Goal: Transaction & Acquisition: Book appointment/travel/reservation

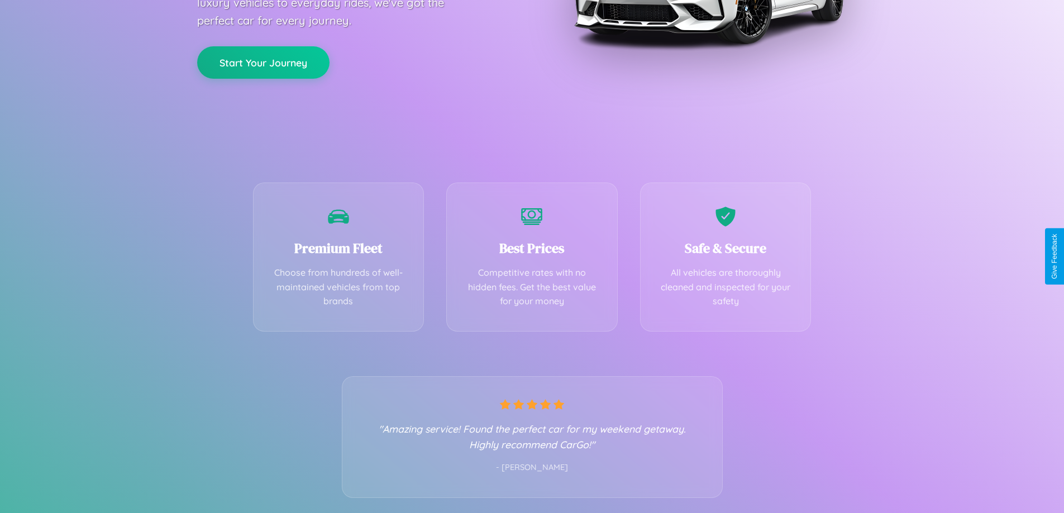
scroll to position [220, 0]
click at [532, 256] on div "Best Prices Competitive rates with no hidden fees. Get the best value for your …" at bounding box center [531, 253] width 171 height 149
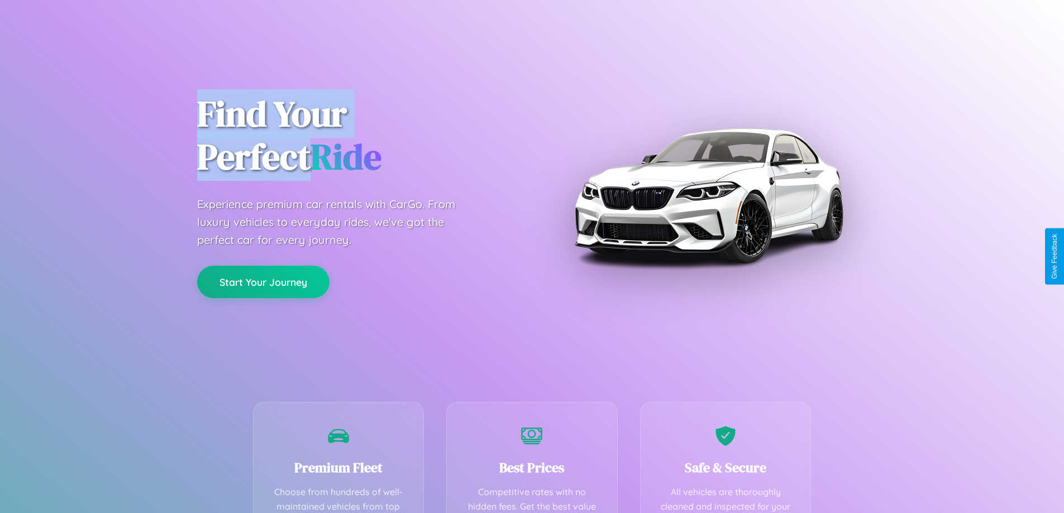
scroll to position [326, 0]
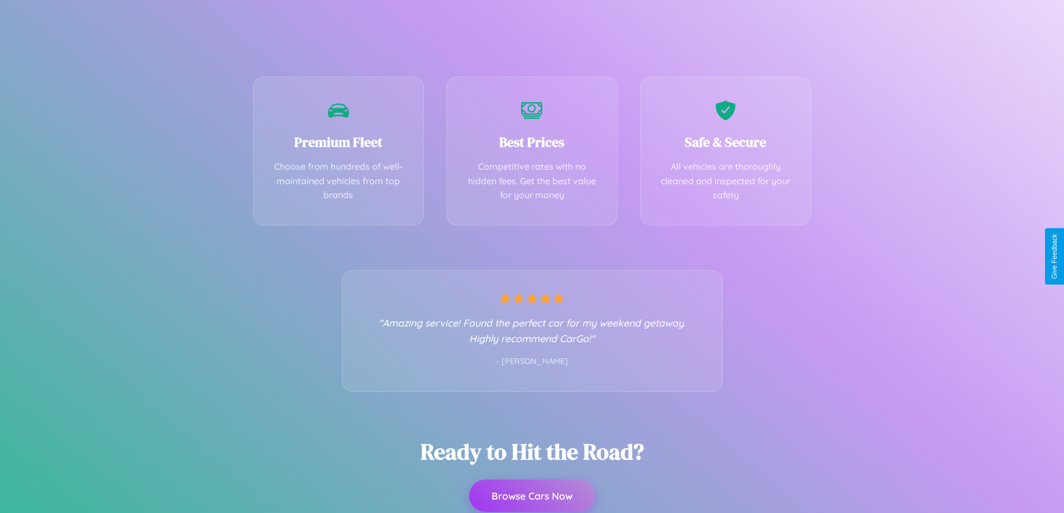
click at [532, 497] on button "Browse Cars Now" at bounding box center [532, 496] width 126 height 32
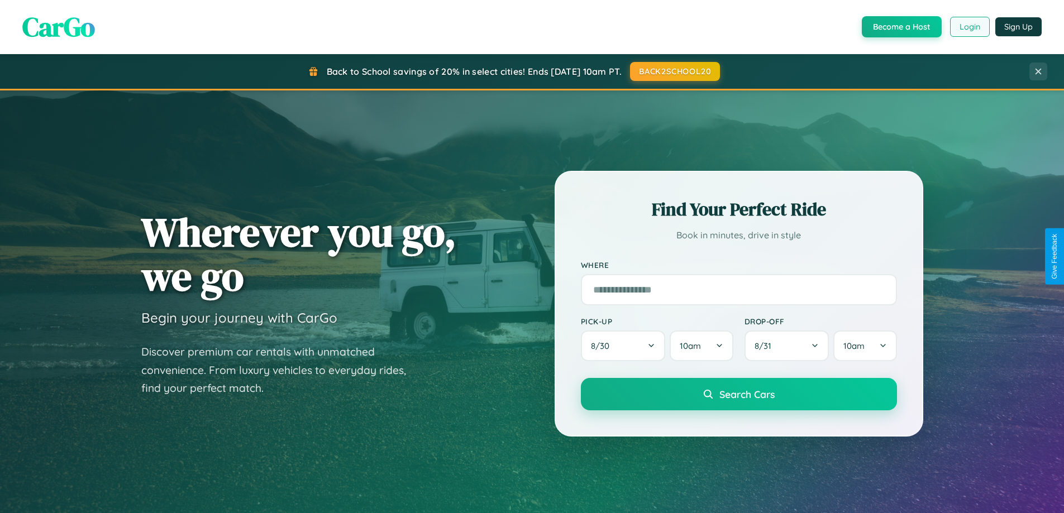
click at [969, 27] on button "Login" at bounding box center [970, 27] width 40 height 20
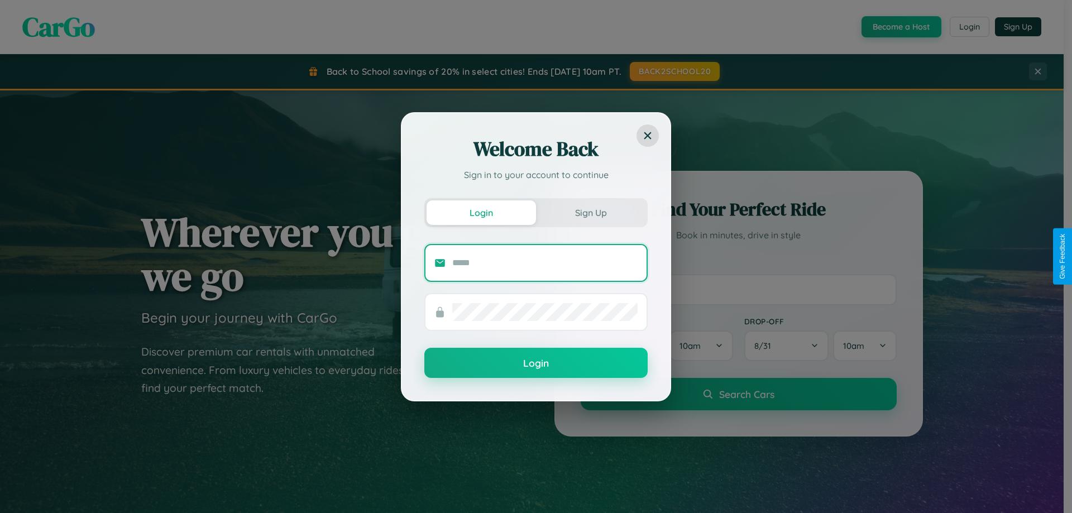
click at [545, 263] on input "text" at bounding box center [544, 263] width 185 height 18
type input "**********"
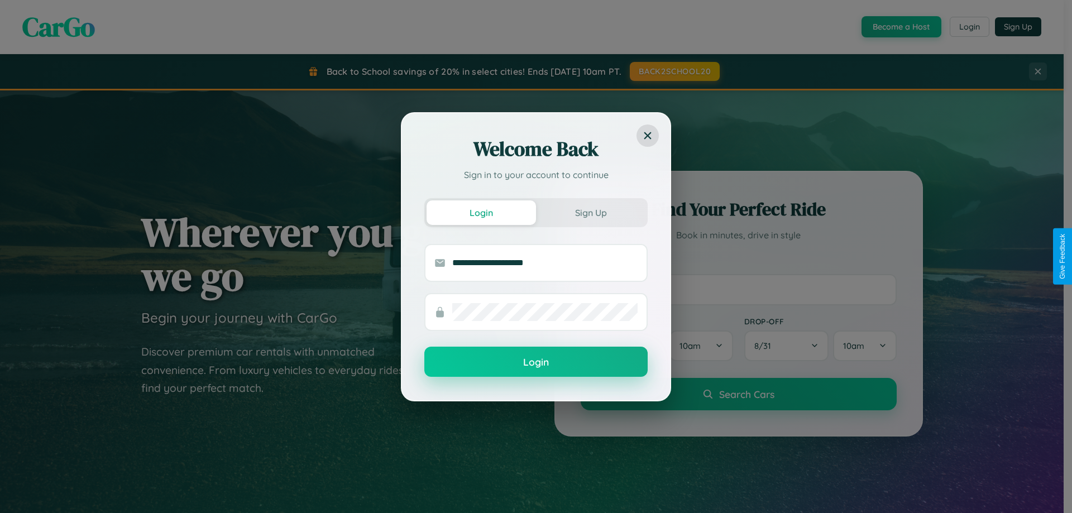
click at [536, 363] on button "Login" at bounding box center [536, 362] width 223 height 30
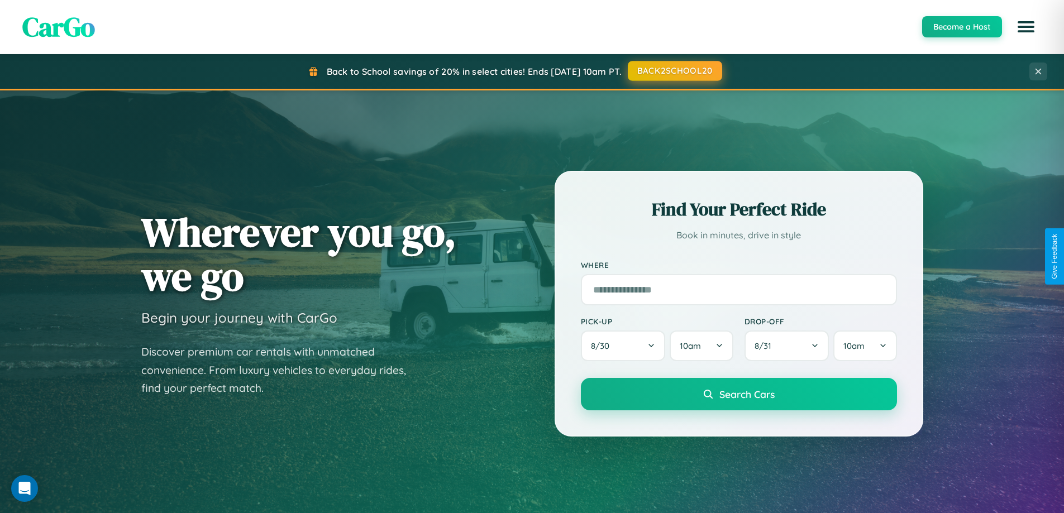
click at [674, 71] on button "BACK2SCHOOL20" at bounding box center [675, 71] width 94 height 20
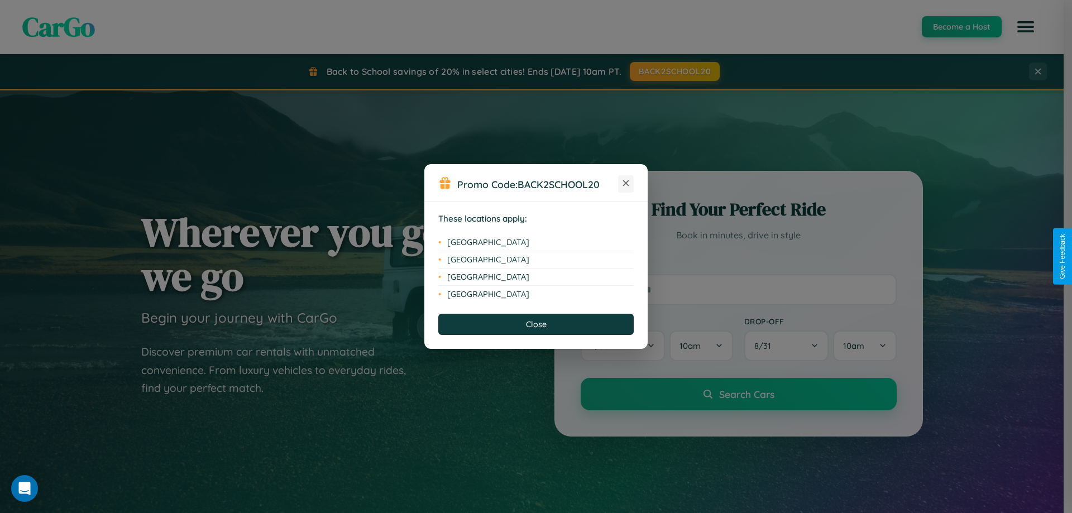
click at [626, 184] on icon at bounding box center [626, 183] width 6 height 6
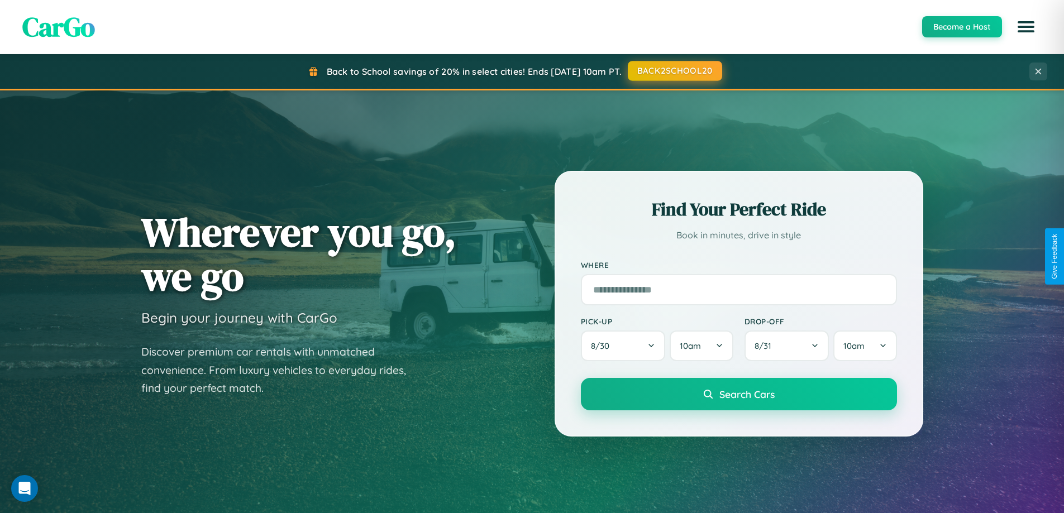
click at [674, 71] on button "BACK2SCHOOL20" at bounding box center [675, 71] width 94 height 20
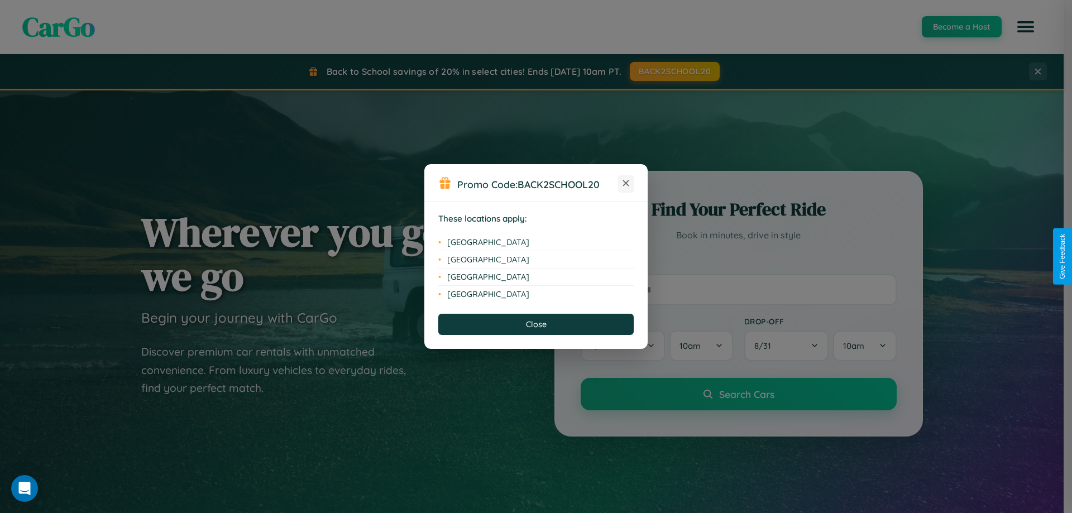
click at [626, 184] on icon at bounding box center [626, 183] width 6 height 6
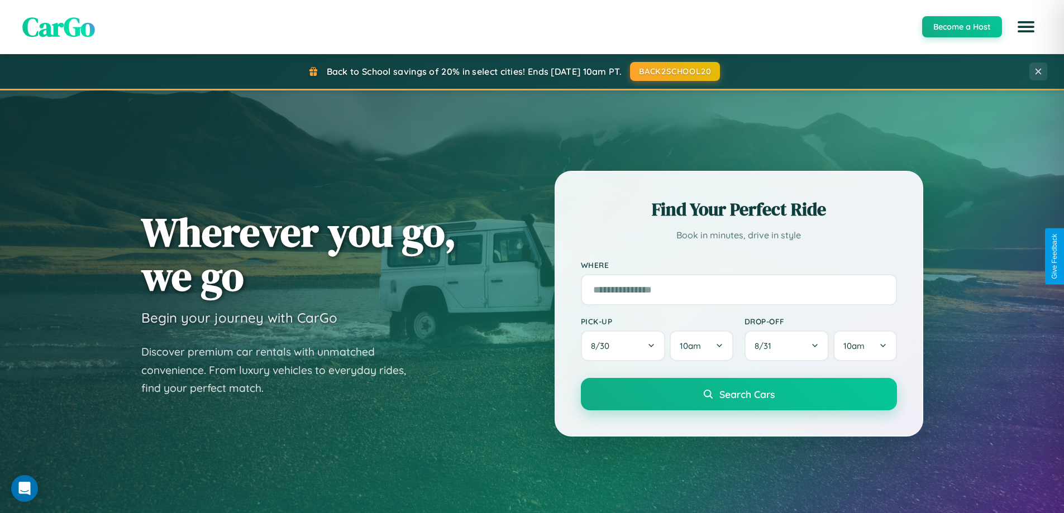
scroll to position [481, 0]
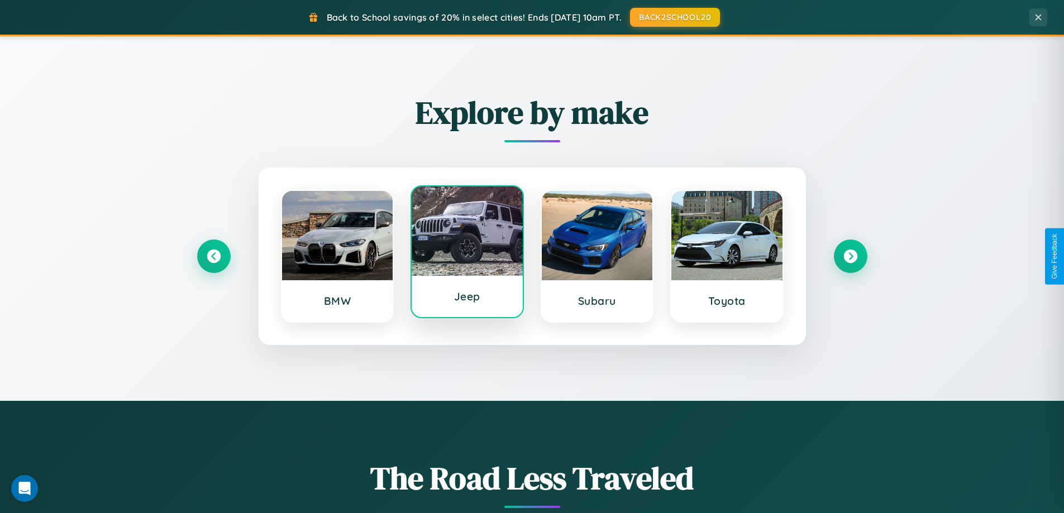
click at [467, 256] on div at bounding box center [467, 231] width 111 height 89
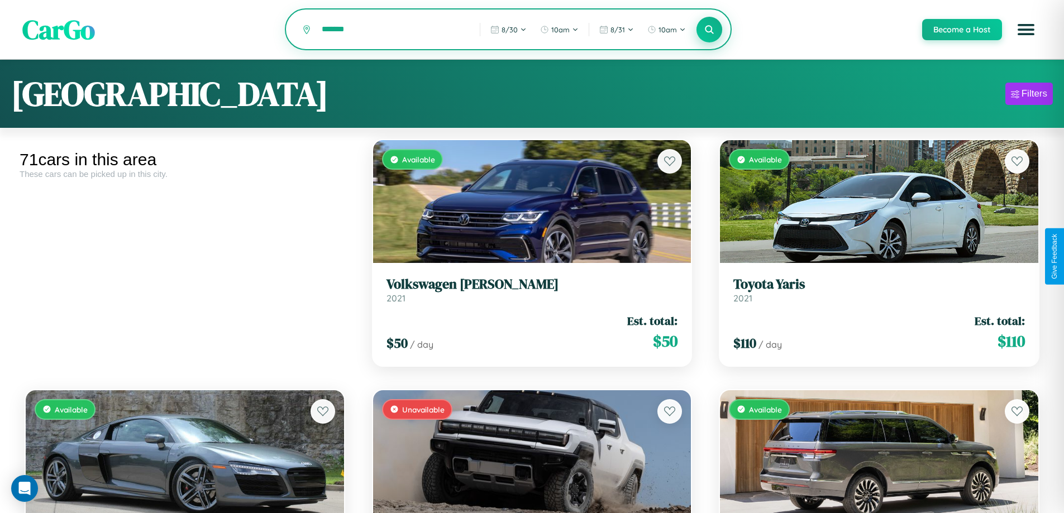
type input "*******"
click at [709, 30] on icon at bounding box center [709, 29] width 11 height 11
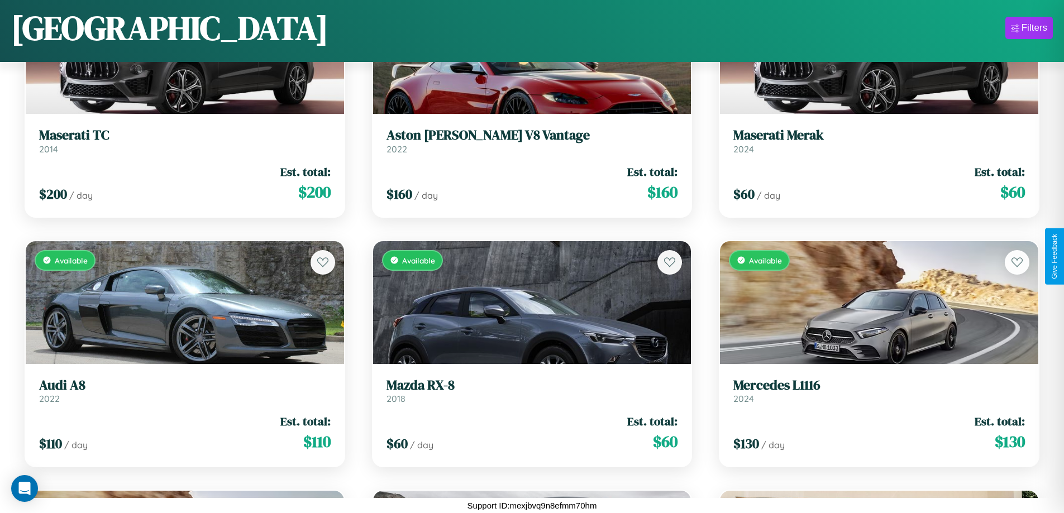
scroll to position [1908, 0]
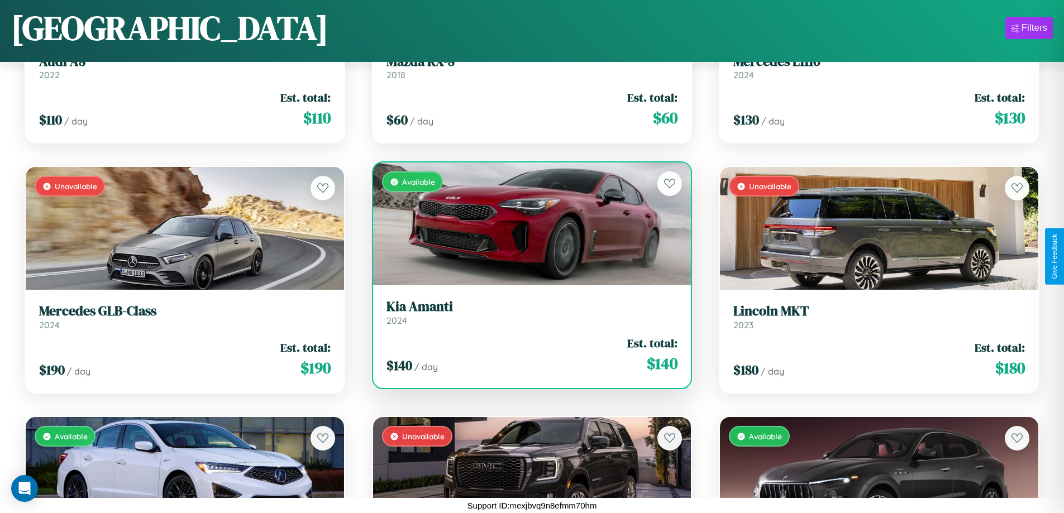
click at [527, 317] on link "Kia Amanti 2024" at bounding box center [533, 312] width 292 height 27
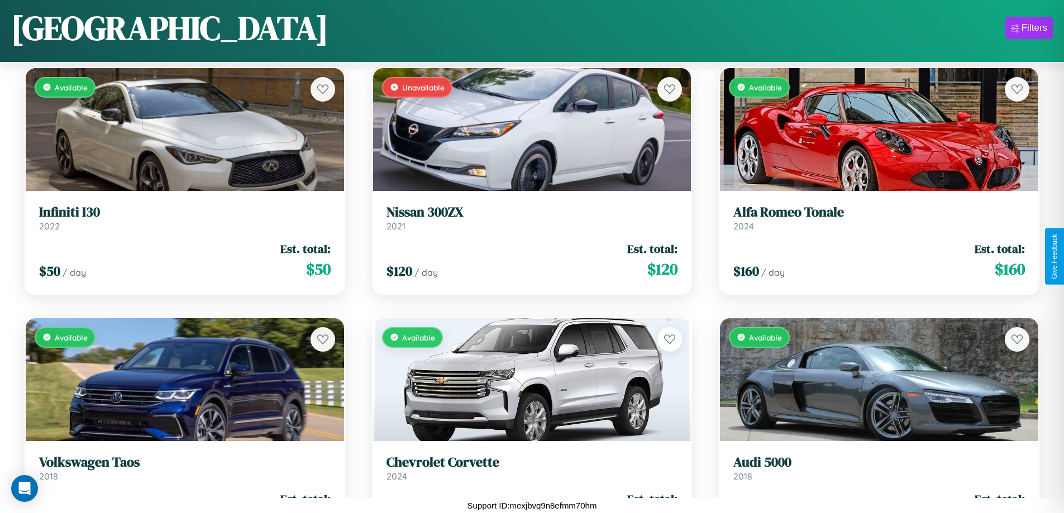
scroll to position [4909, 0]
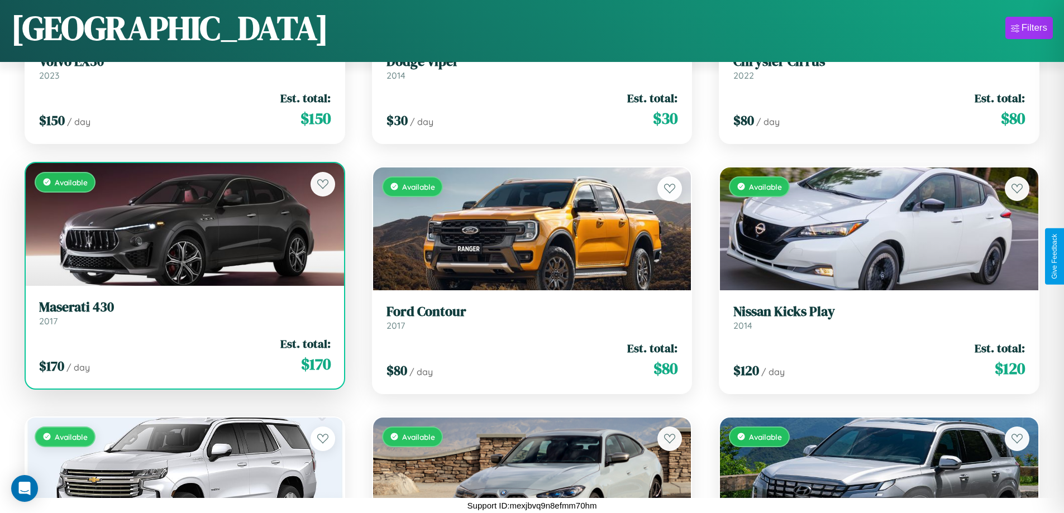
click at [183, 228] on div "Available" at bounding box center [185, 224] width 318 height 123
click at [183, 224] on div "Available" at bounding box center [185, 224] width 318 height 123
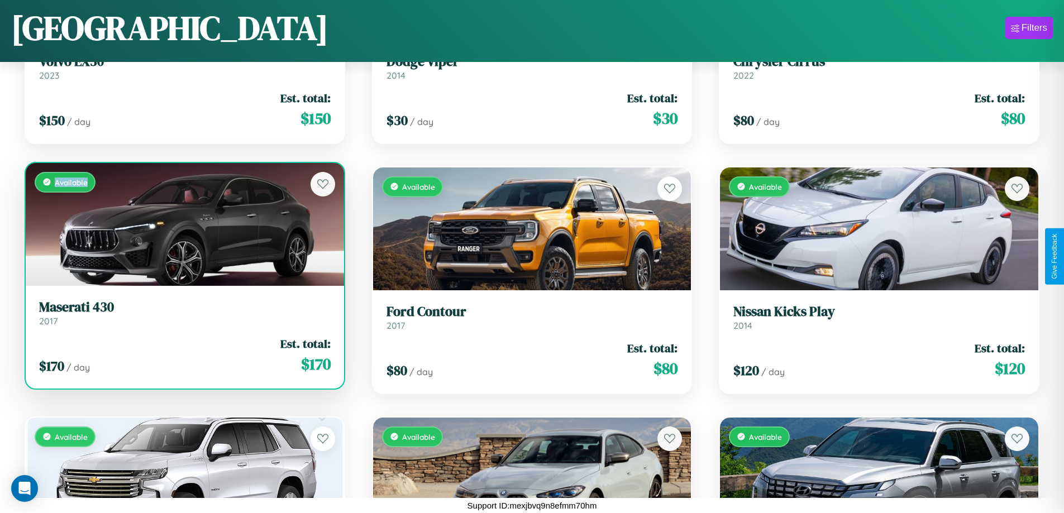
click at [183, 224] on div "Available" at bounding box center [185, 224] width 318 height 123
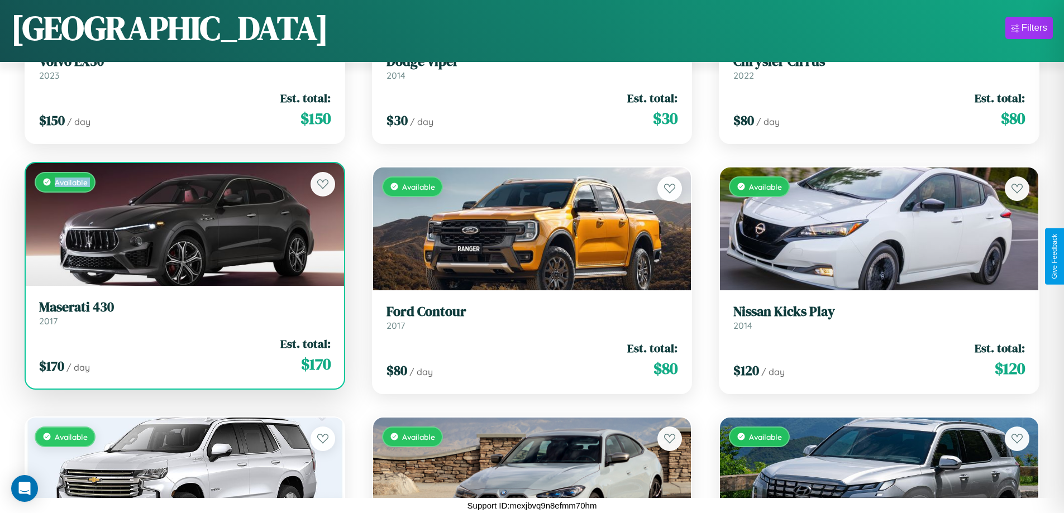
click at [183, 224] on div "Available" at bounding box center [185, 224] width 318 height 123
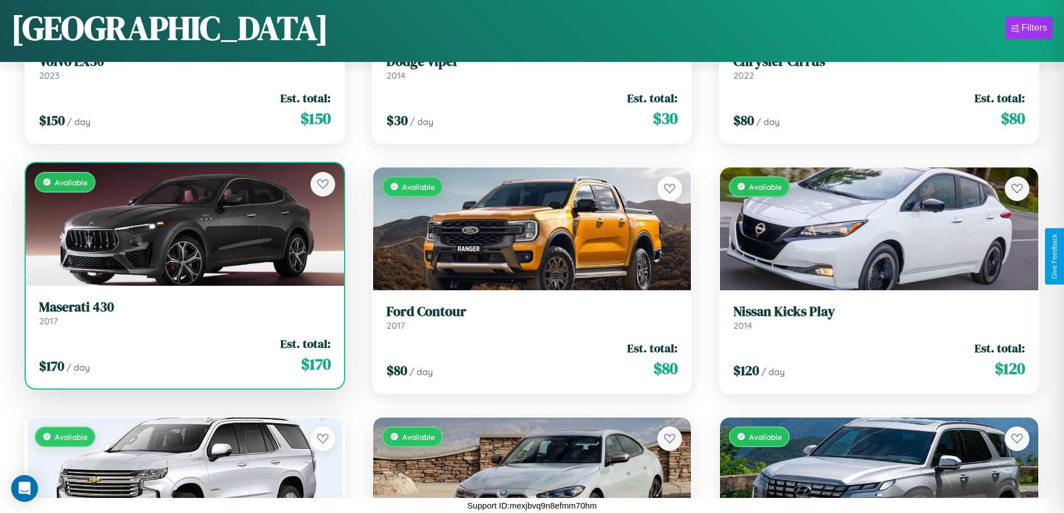
click at [183, 224] on div "Available" at bounding box center [185, 224] width 318 height 123
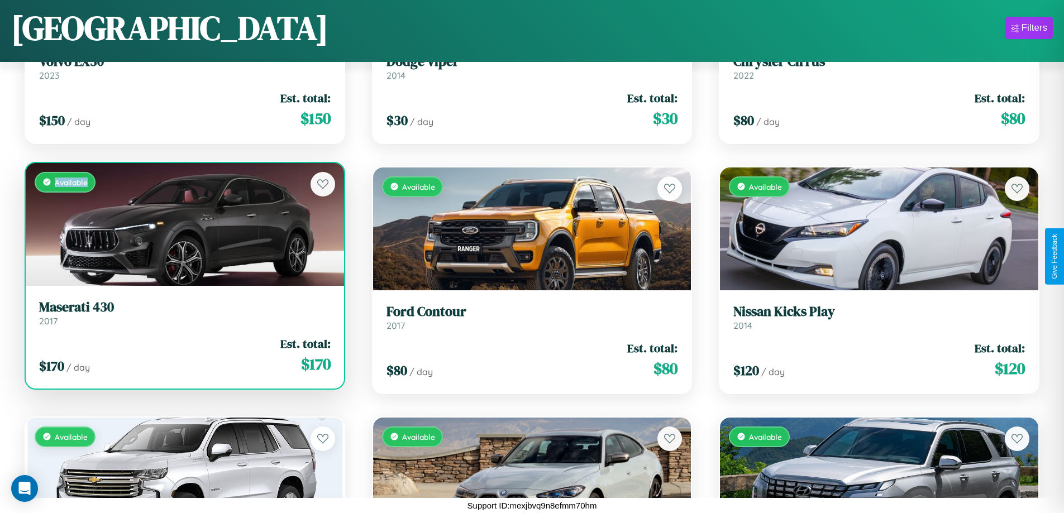
click at [183, 224] on div "Available" at bounding box center [185, 224] width 318 height 123
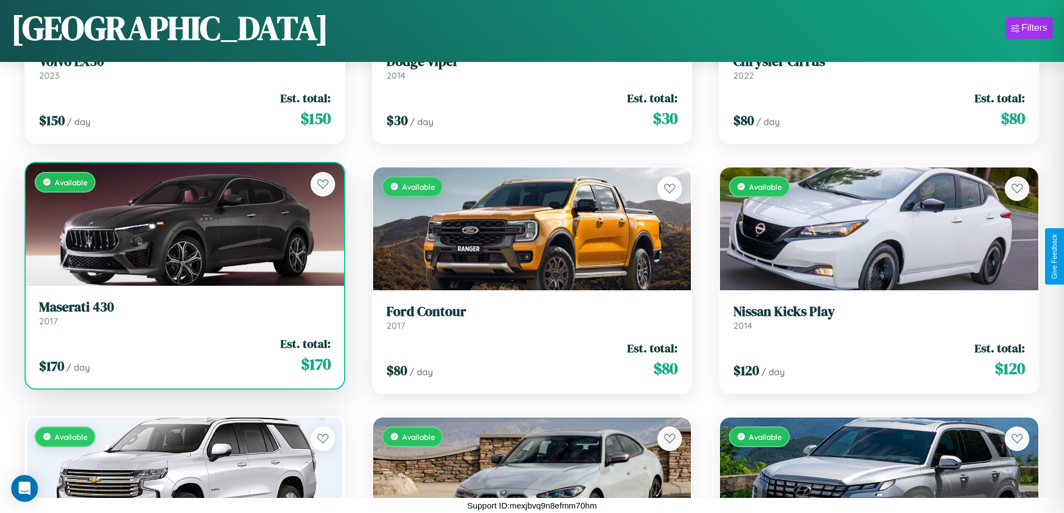
click at [183, 313] on h3 "Maserati 430" at bounding box center [185, 307] width 292 height 16
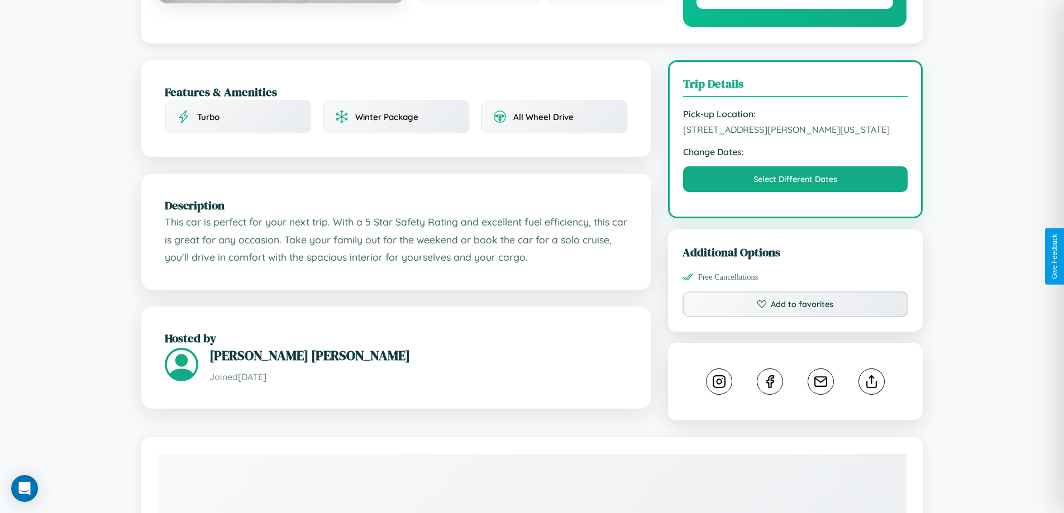
scroll to position [301, 0]
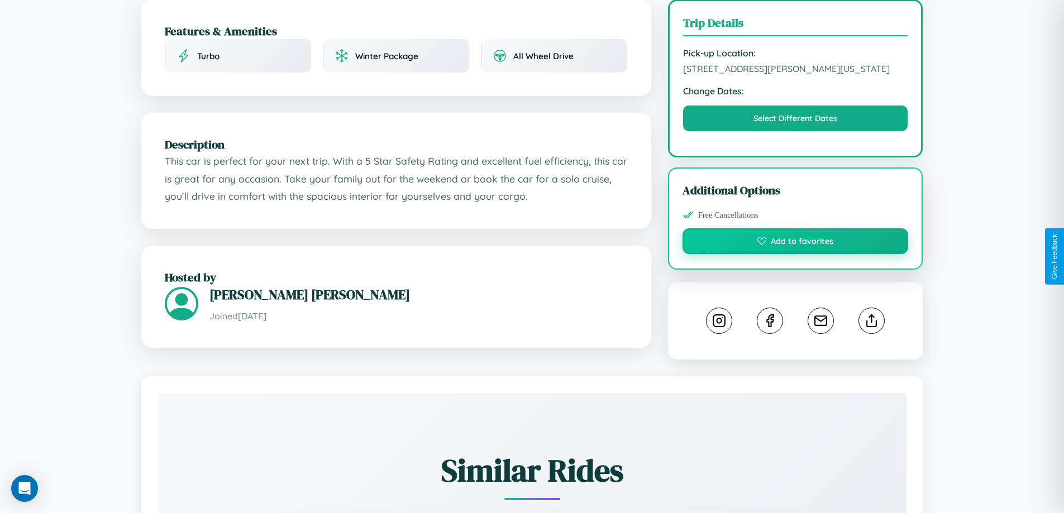
click at [795, 254] on button "Add to favorites" at bounding box center [796, 241] width 226 height 26
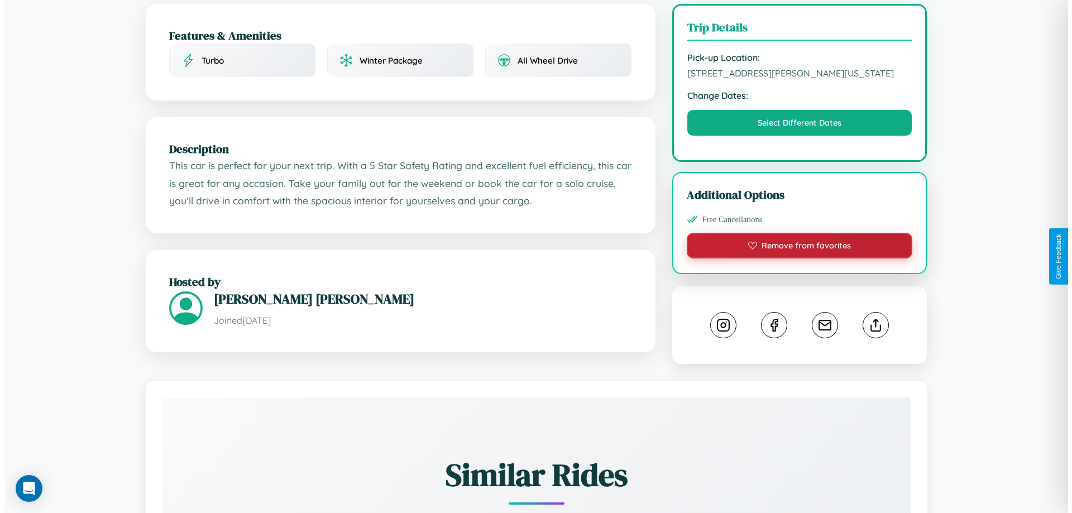
scroll to position [0, 0]
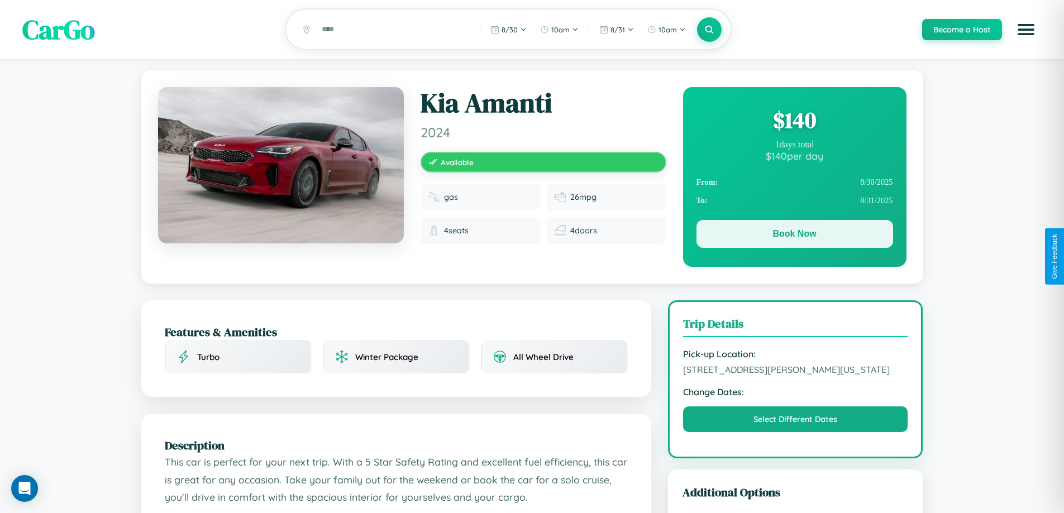
click at [794, 237] on button "Book Now" at bounding box center [795, 234] width 197 height 28
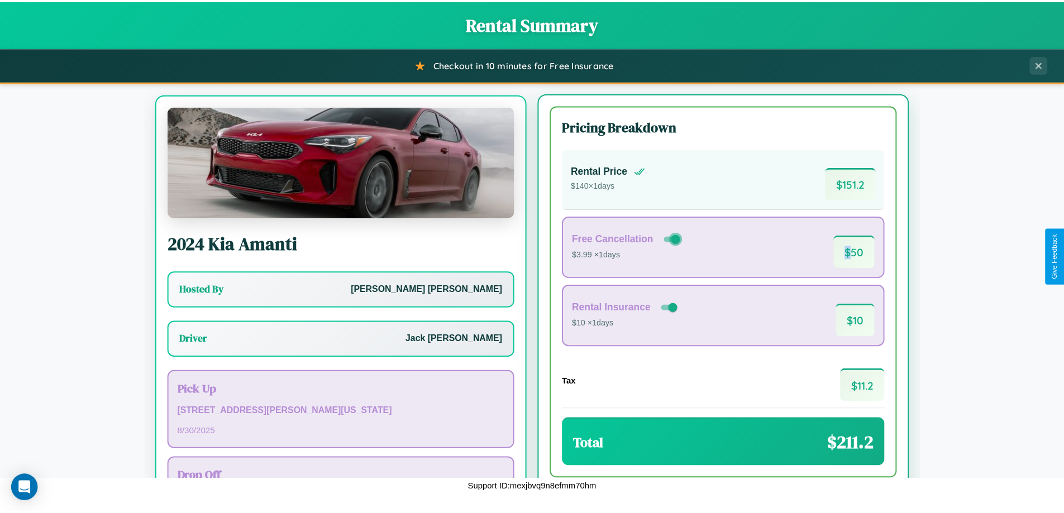
scroll to position [52, 0]
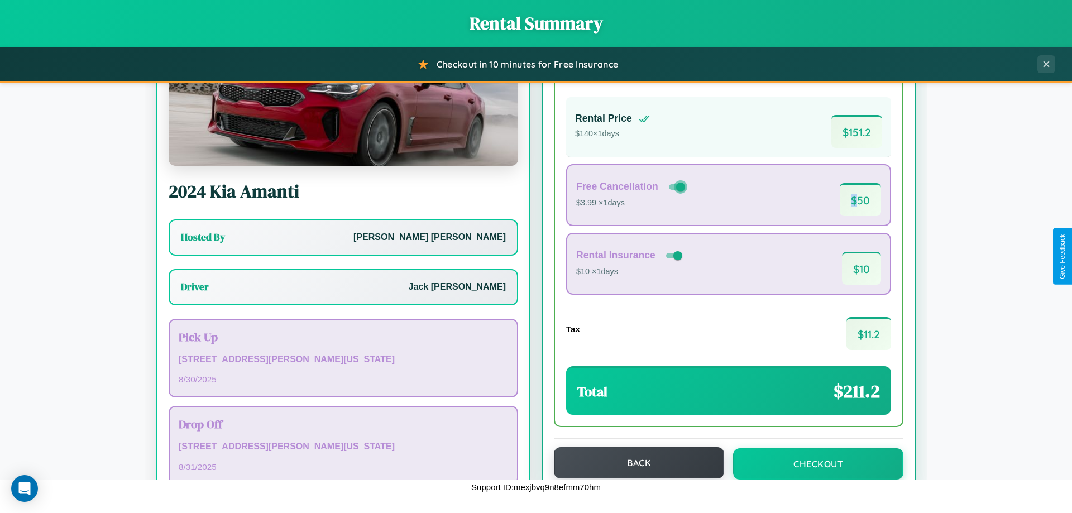
click at [634, 463] on button "Back" at bounding box center [639, 462] width 170 height 31
